Goal: Understand process/instructions: Learn about a topic

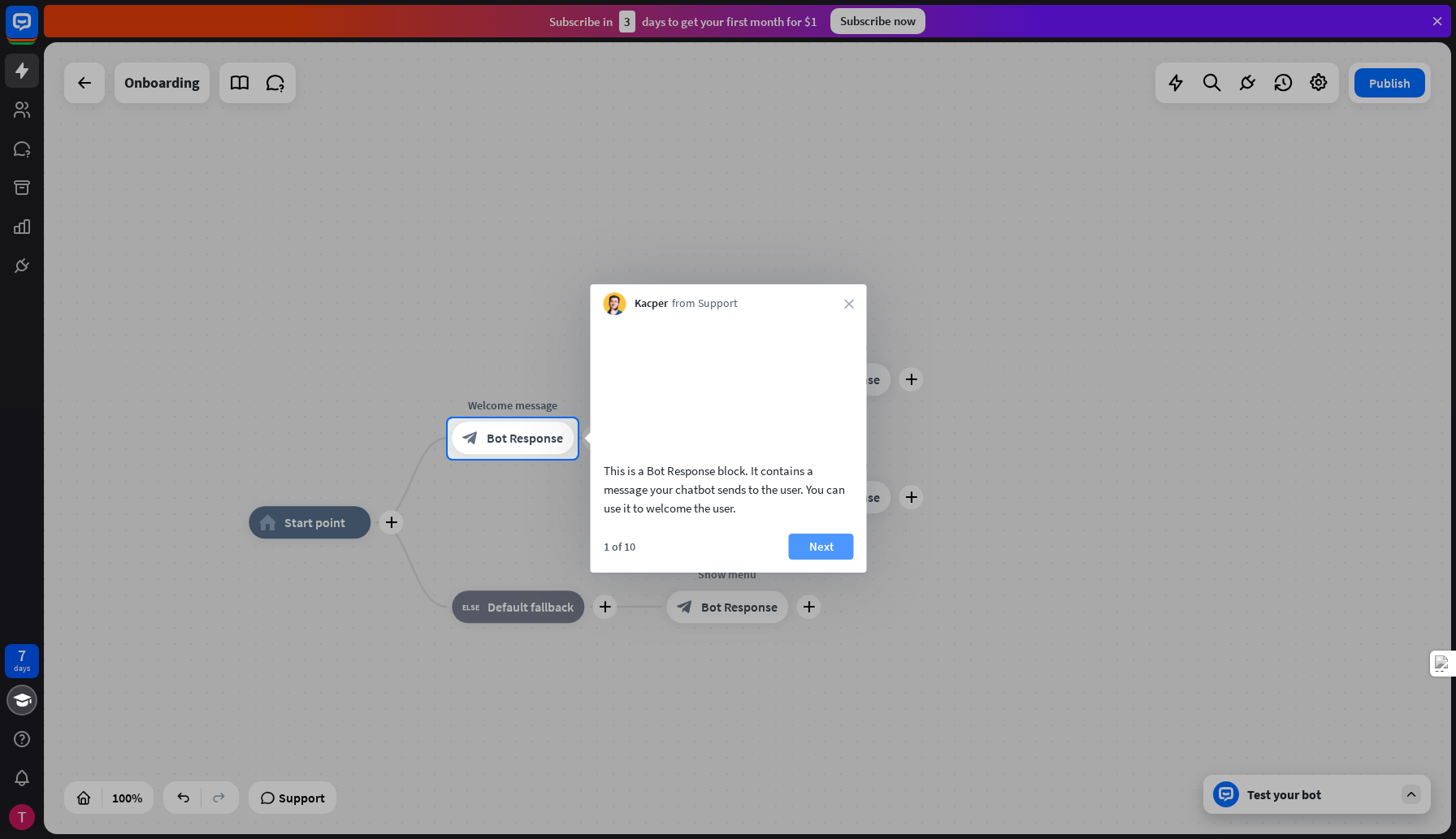
click at [835, 560] on button "Next" at bounding box center [821, 547] width 65 height 26
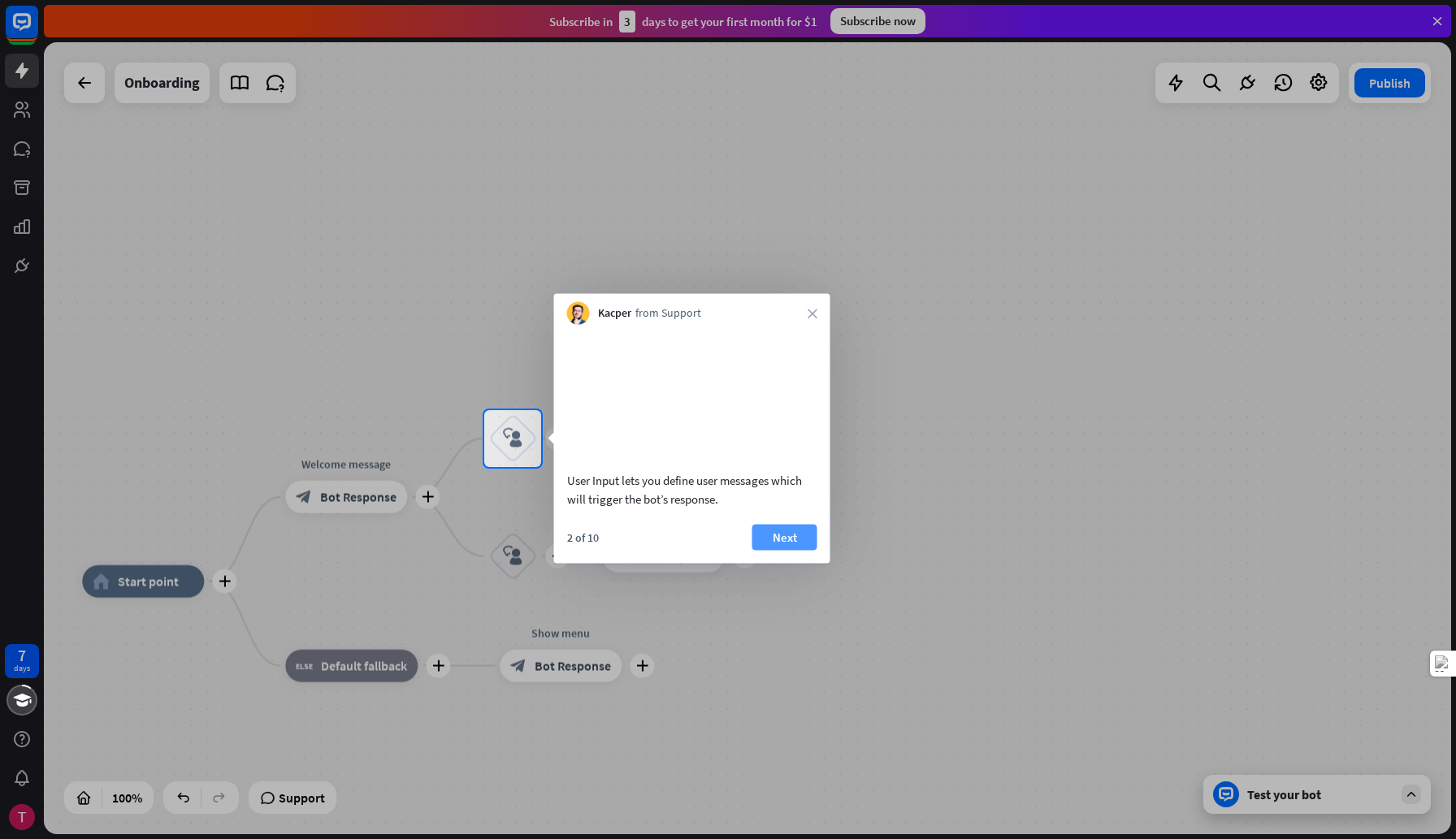
click at [795, 550] on button "Next" at bounding box center [784, 537] width 65 height 26
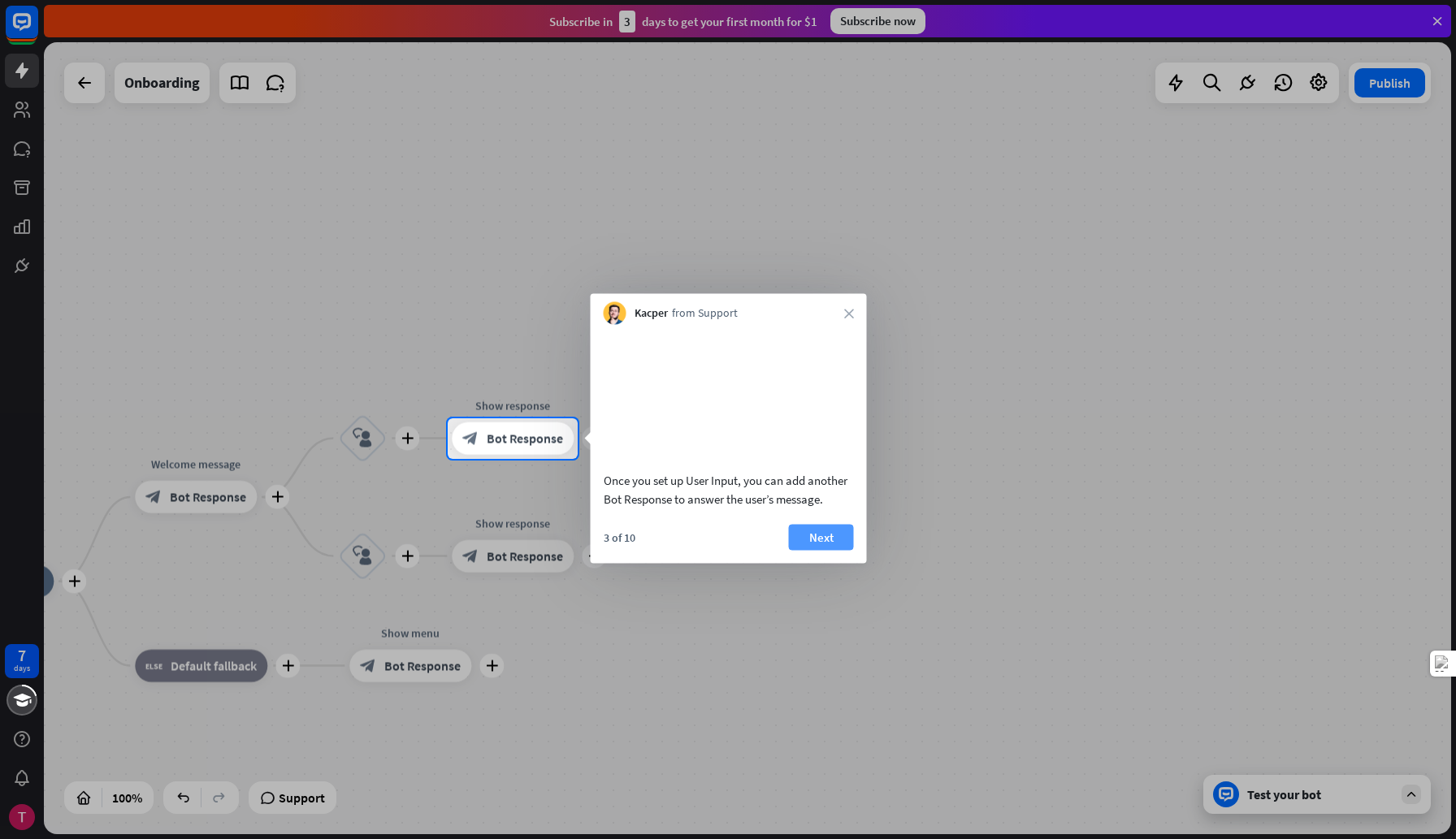
click at [806, 550] on button "Next" at bounding box center [821, 537] width 65 height 26
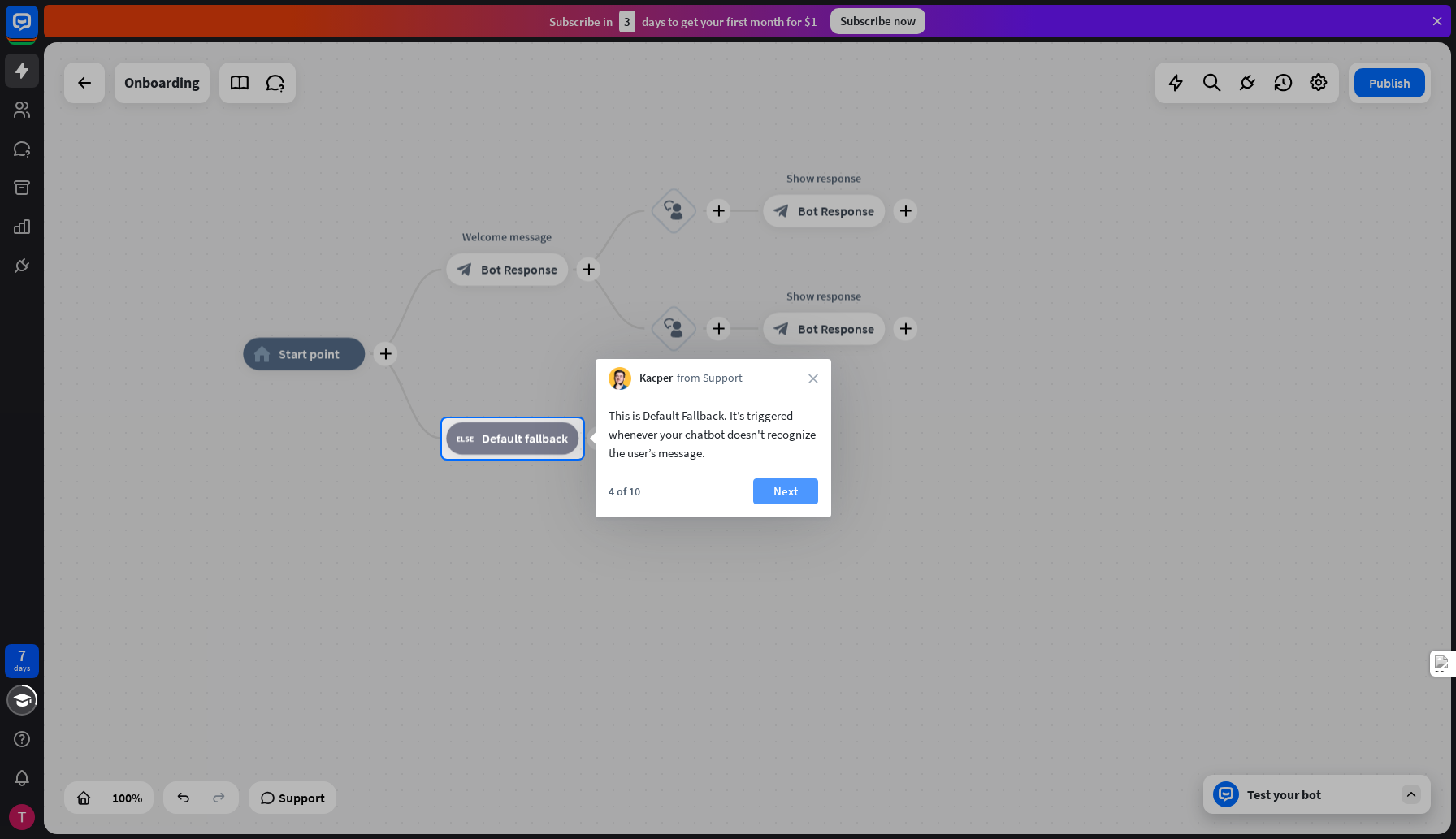
click at [797, 492] on button "Next" at bounding box center [785, 492] width 65 height 26
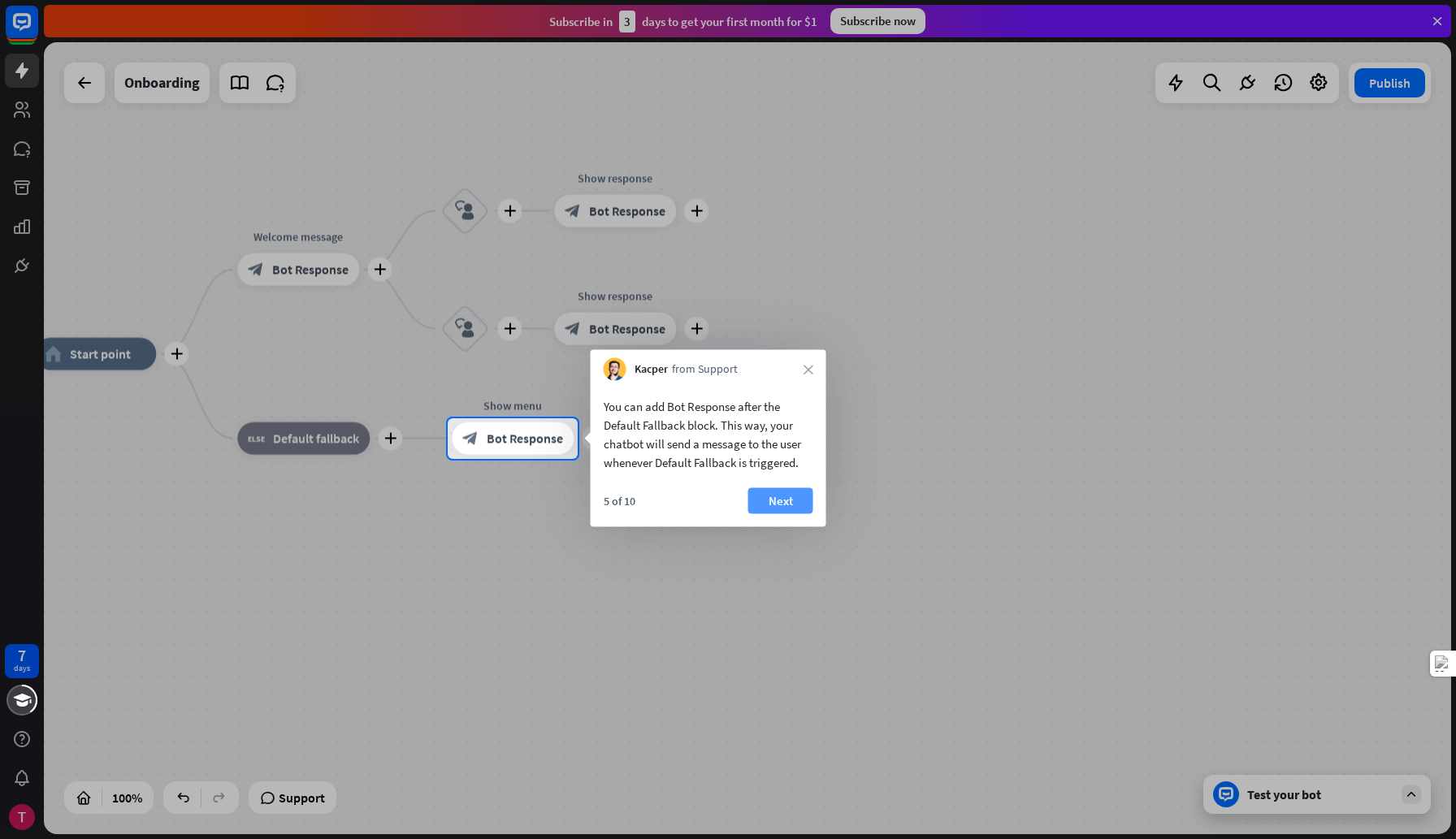
click at [797, 495] on button "Next" at bounding box center [781, 501] width 65 height 26
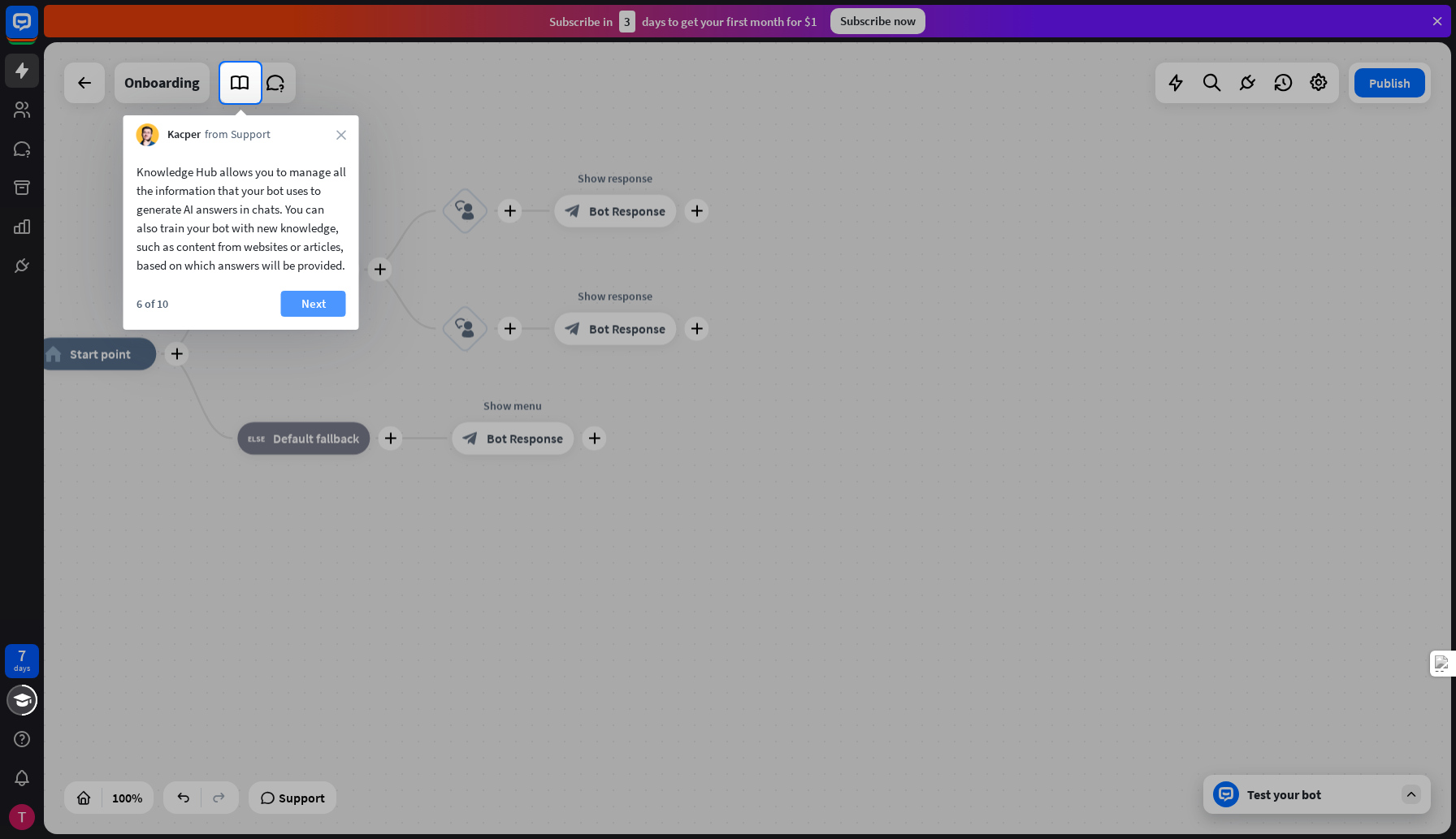
click at [322, 316] on button "Next" at bounding box center [313, 304] width 65 height 26
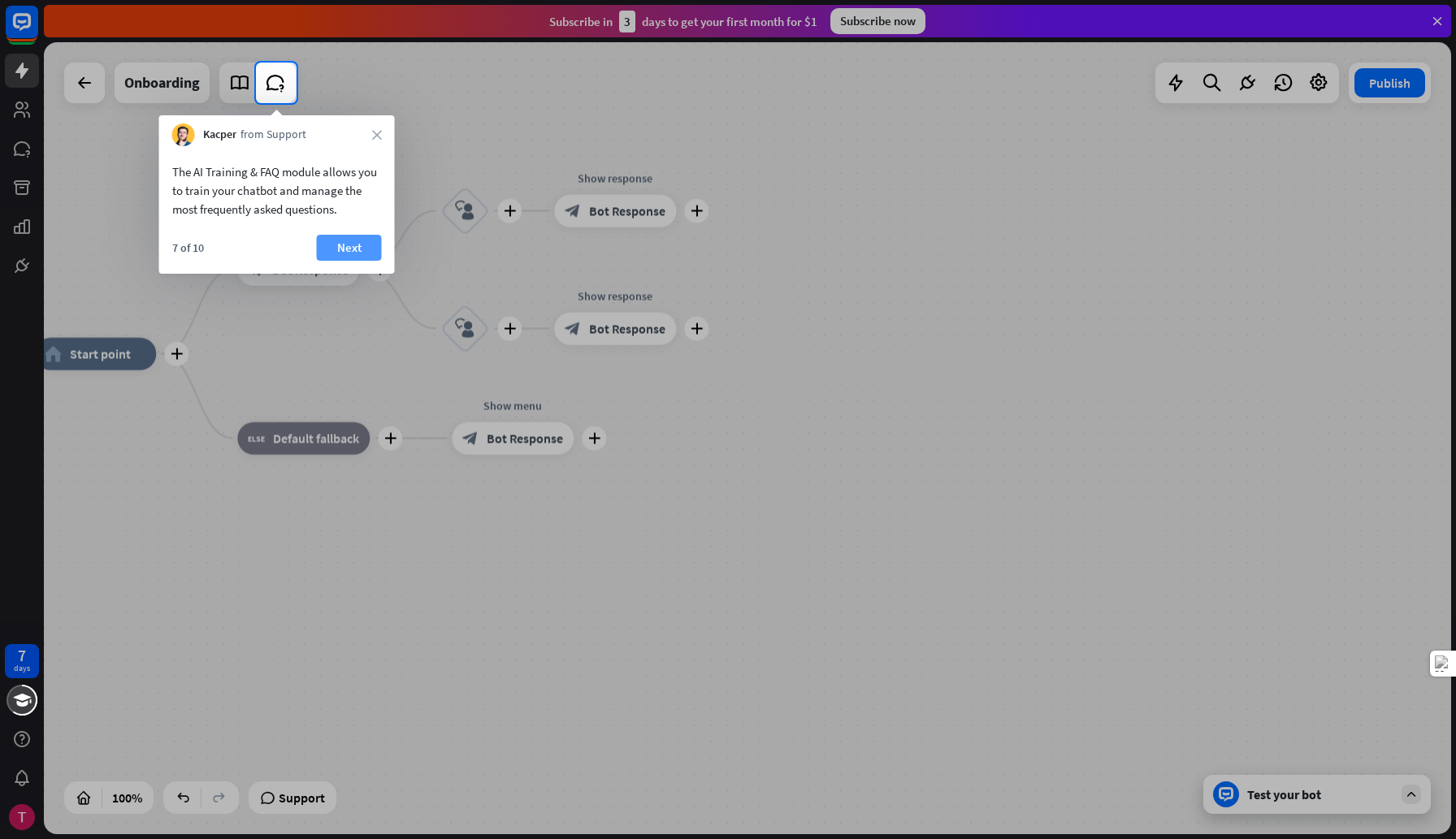
click at [363, 235] on button "Next" at bounding box center [348, 247] width 65 height 26
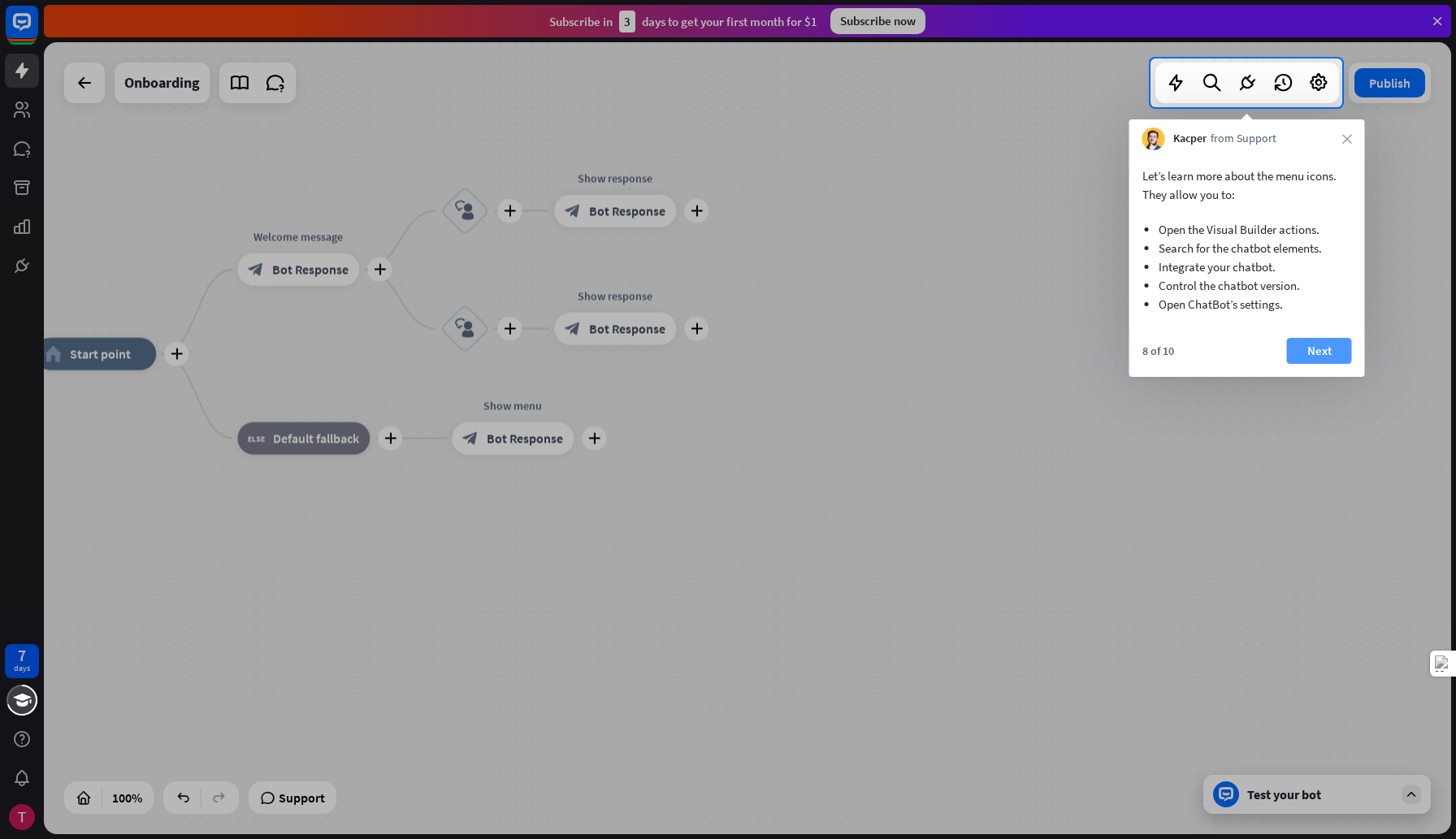
click at [1330, 352] on button "Next" at bounding box center [1319, 351] width 65 height 26
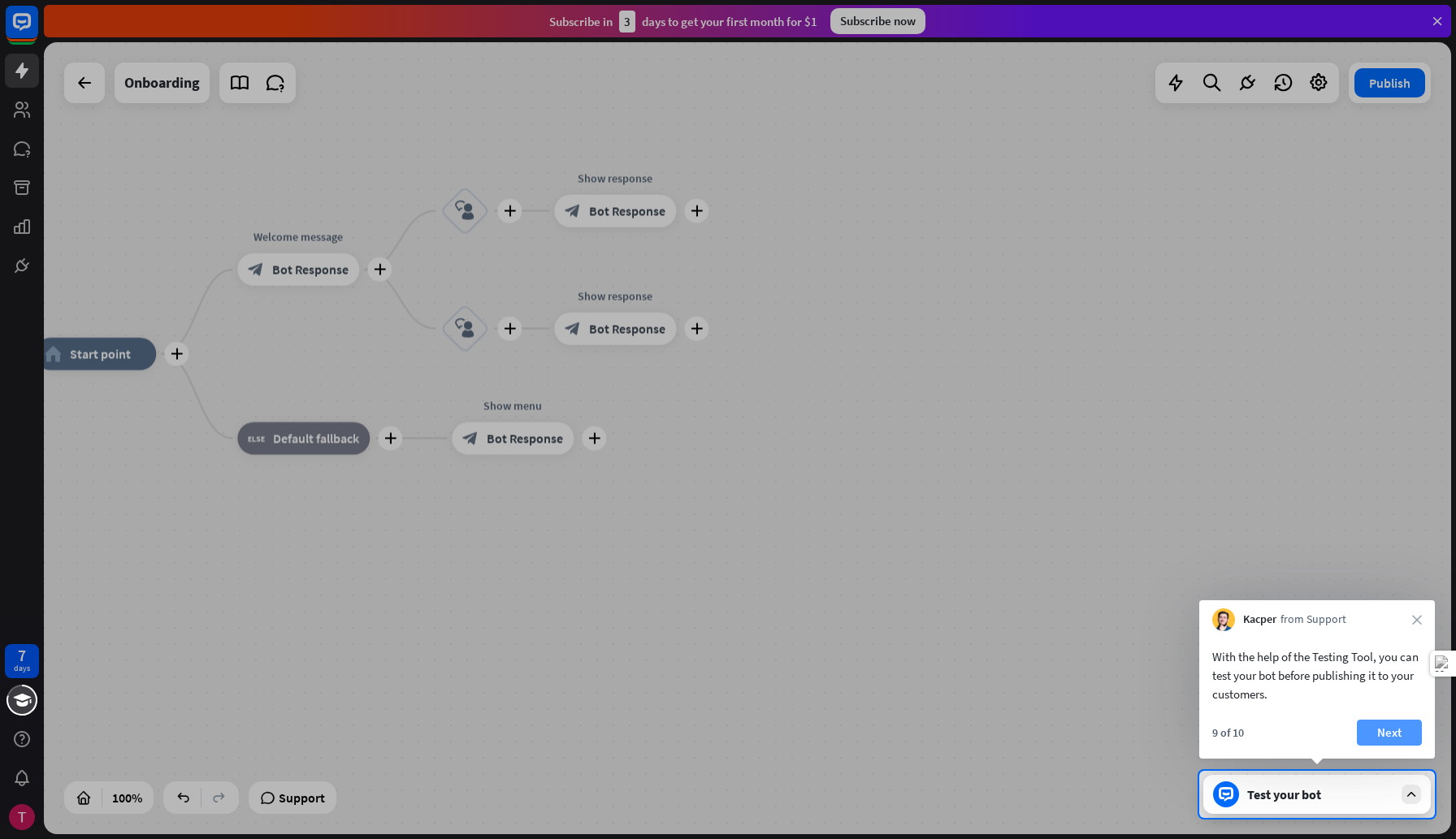
click at [1393, 736] on button "Next" at bounding box center [1389, 733] width 65 height 26
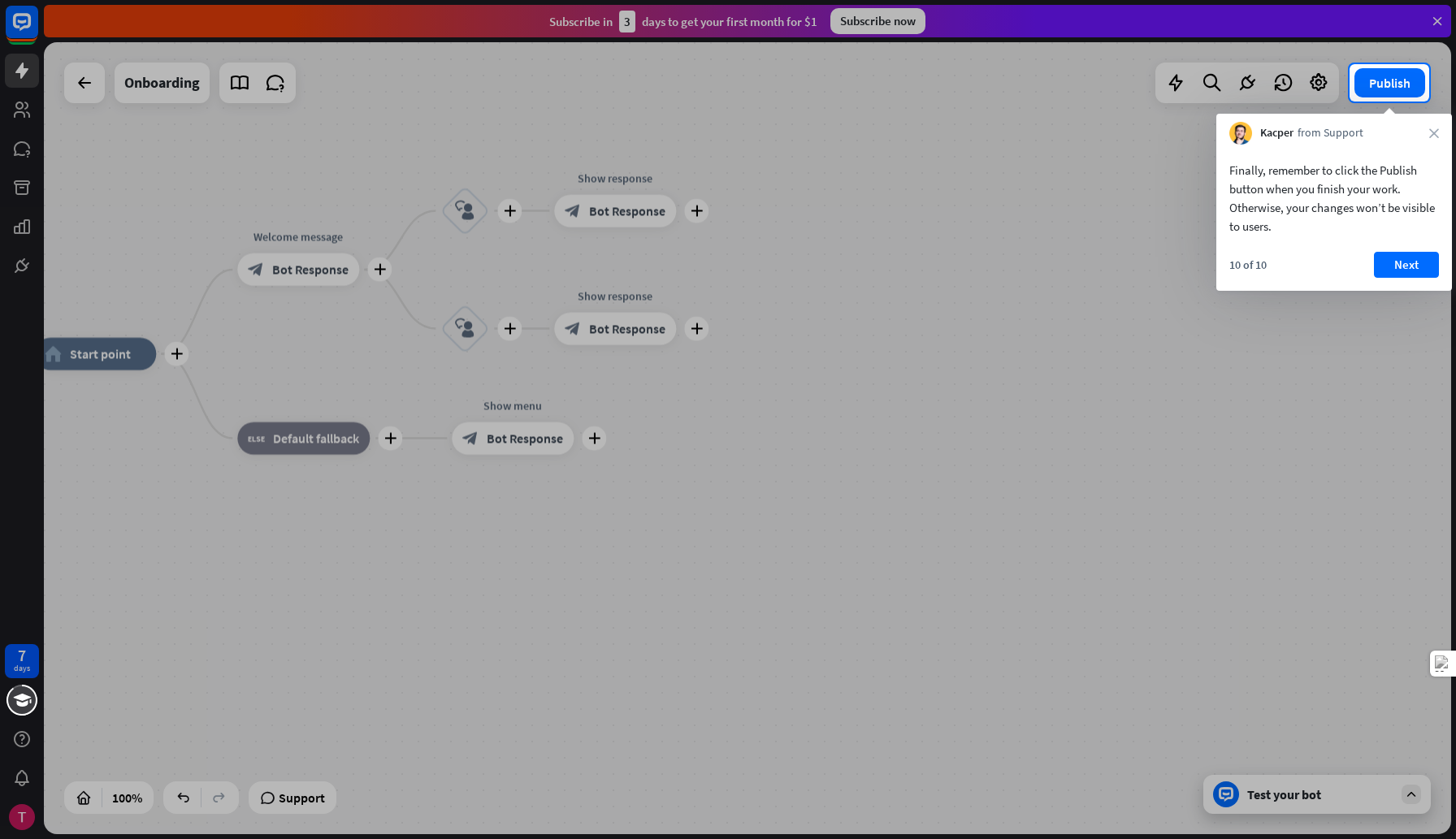
click at [1355, 792] on div at bounding box center [728, 470] width 1456 height 737
click at [1409, 270] on button "Next" at bounding box center [1406, 265] width 65 height 26
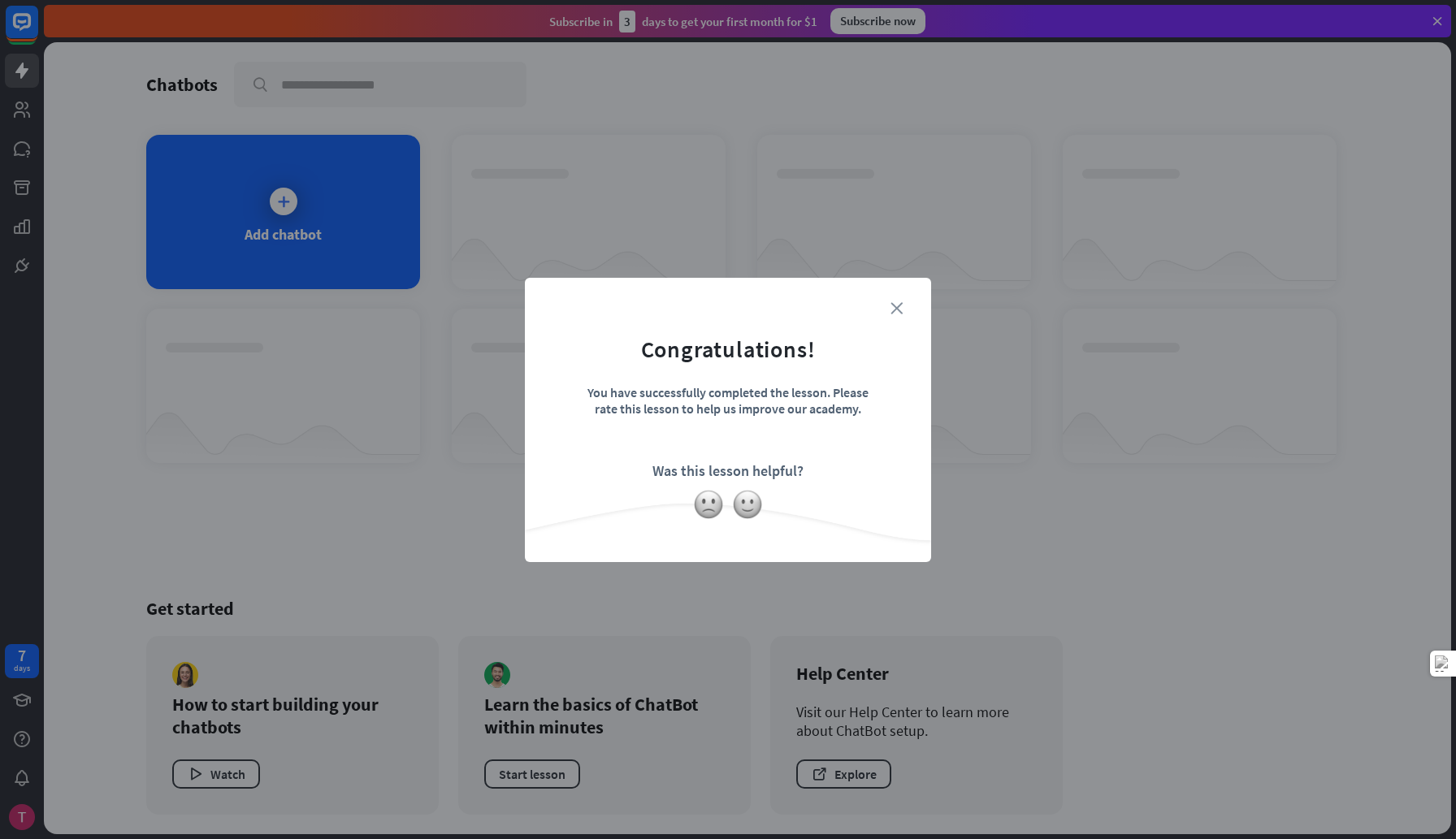
click at [897, 308] on icon "close" at bounding box center [896, 308] width 12 height 12
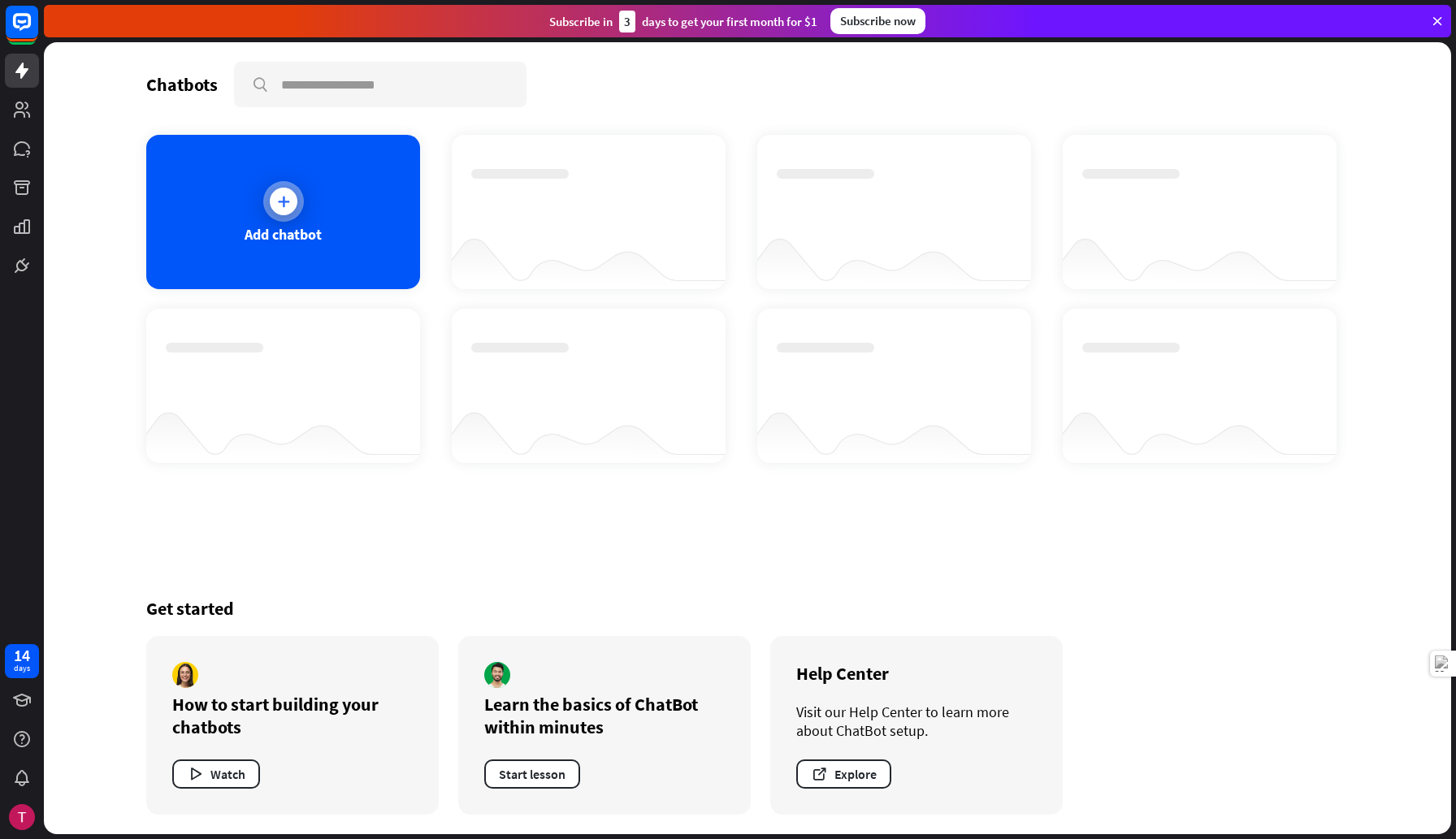
click at [284, 206] on icon at bounding box center [283, 201] width 16 height 16
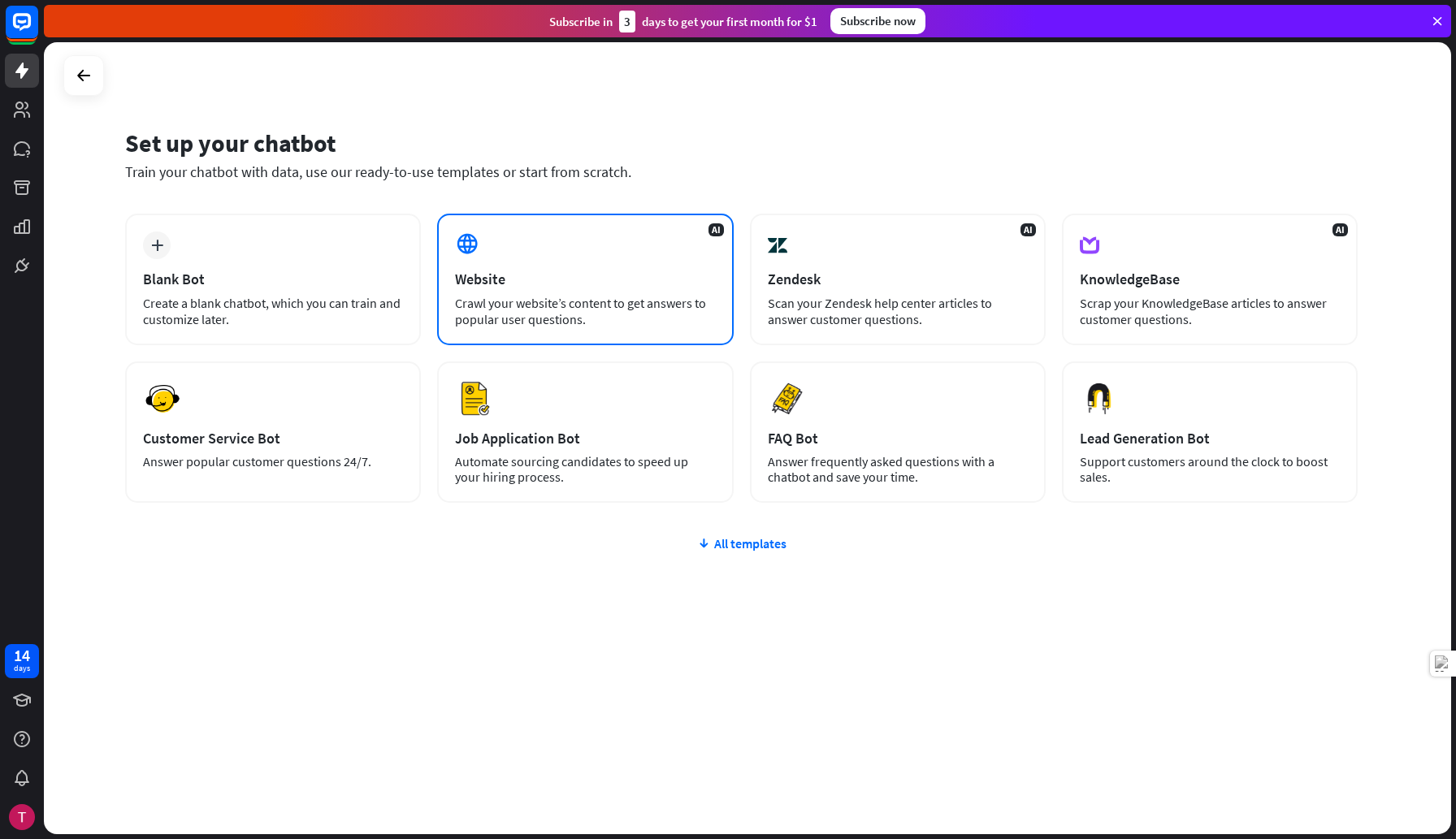
click at [550, 289] on div "AI Website Crawl your website’s content to get answers to popular user question…" at bounding box center [585, 279] width 296 height 132
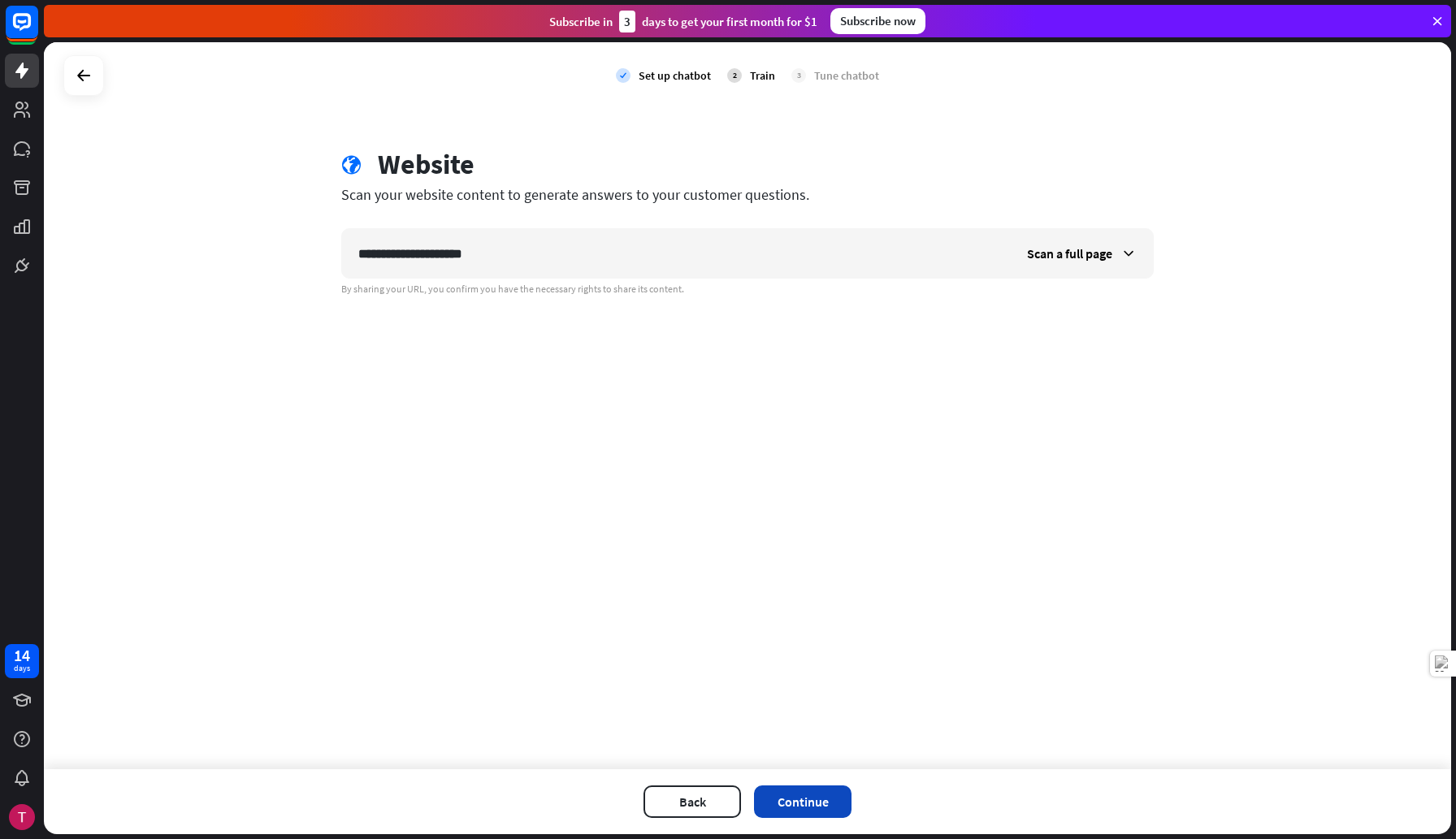
type input "**********"
click at [814, 805] on button "Continue" at bounding box center [802, 802] width 97 height 33
